Goal: Task Accomplishment & Management: Manage account settings

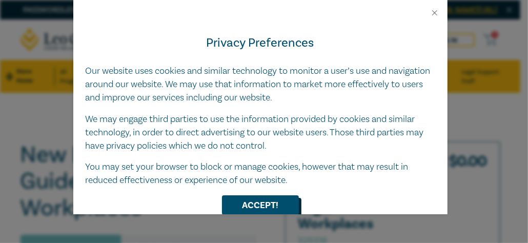
click at [259, 206] on button "Accept!" at bounding box center [260, 204] width 77 height 19
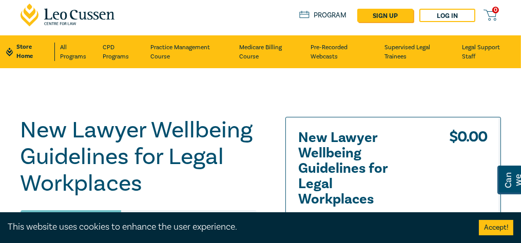
scroll to position [6, 0]
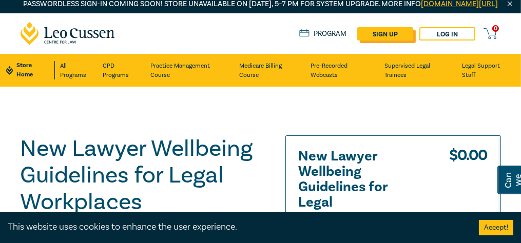
click at [388, 41] on link "sign up" at bounding box center [385, 33] width 56 height 13
select select "AU"
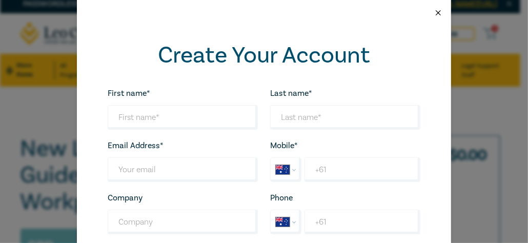
click at [434, 10] on button "Close" at bounding box center [438, 12] width 9 height 9
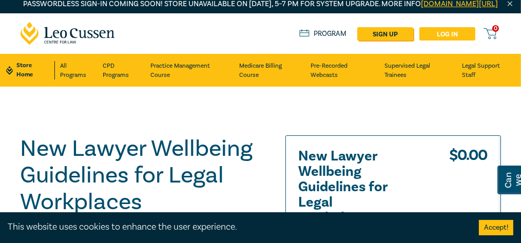
click at [443, 41] on link "Log in" at bounding box center [447, 33] width 56 height 13
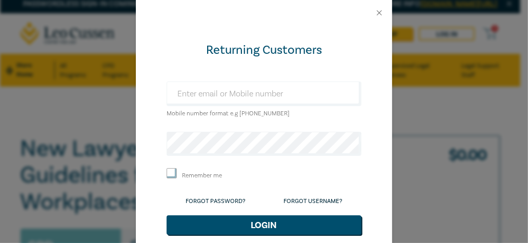
click at [229, 73] on form "Returning Customers Mobile number format e.g [PHONE_NUMBER] Remember me Forgot …" at bounding box center [264, 153] width 195 height 223
click at [174, 90] on input "text" at bounding box center [264, 94] width 195 height 25
type input "[PERSON_NAME][EMAIL_ADDRESS][DOMAIN_NAME]"
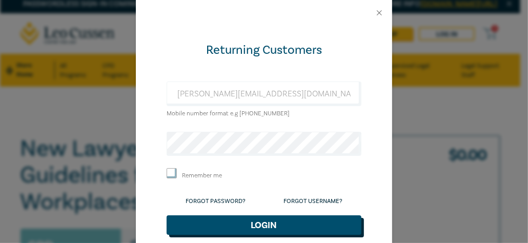
click at [256, 225] on button "Login" at bounding box center [264, 224] width 195 height 19
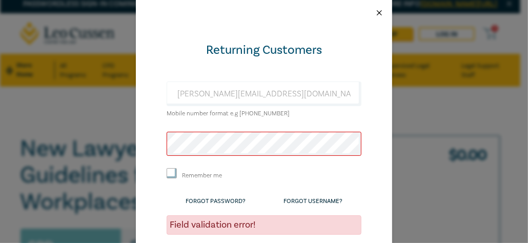
click at [376, 13] on button "Close" at bounding box center [379, 12] width 9 height 9
